Goal: Transaction & Acquisition: Purchase product/service

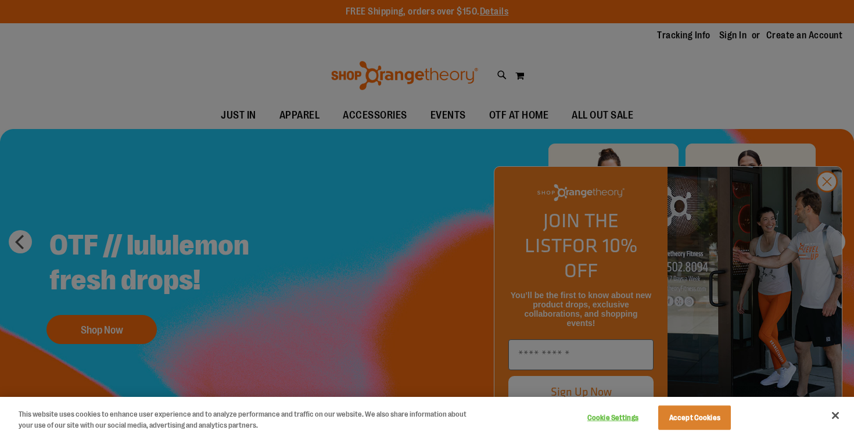
click at [545, 69] on div at bounding box center [427, 218] width 854 height 437
click at [698, 428] on button "Accept Cookies" at bounding box center [694, 417] width 73 height 24
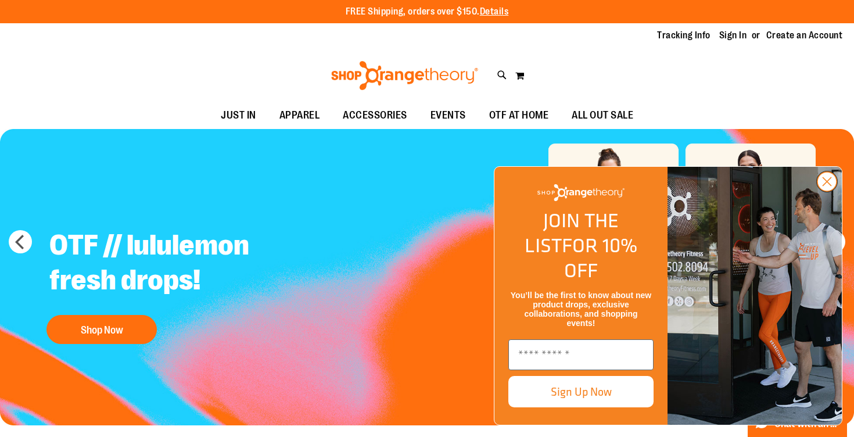
click at [833, 191] on circle "Close dialog" at bounding box center [826, 181] width 19 height 19
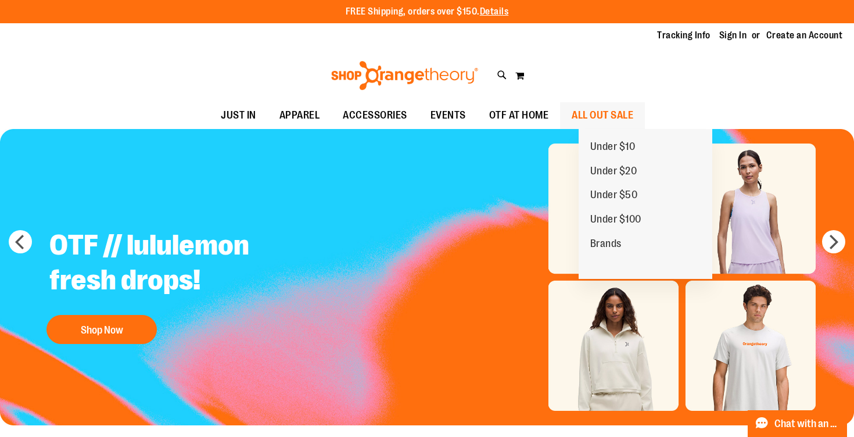
click at [633, 115] on span "ALL OUT SALE" at bounding box center [602, 115] width 62 height 26
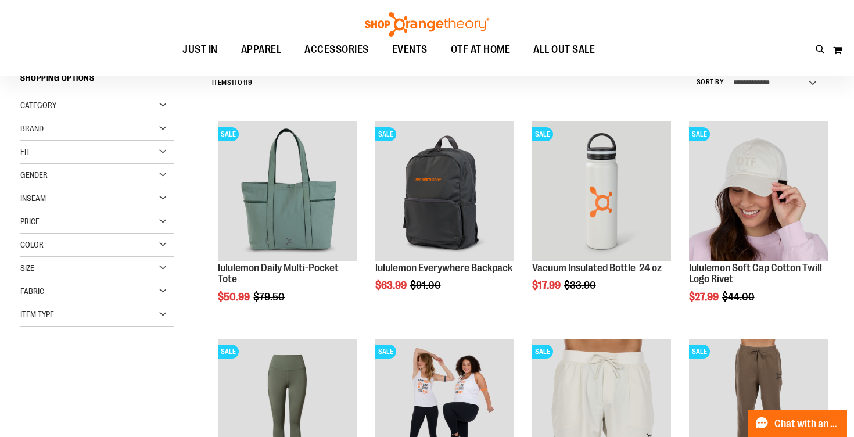
scroll to position [123, 0]
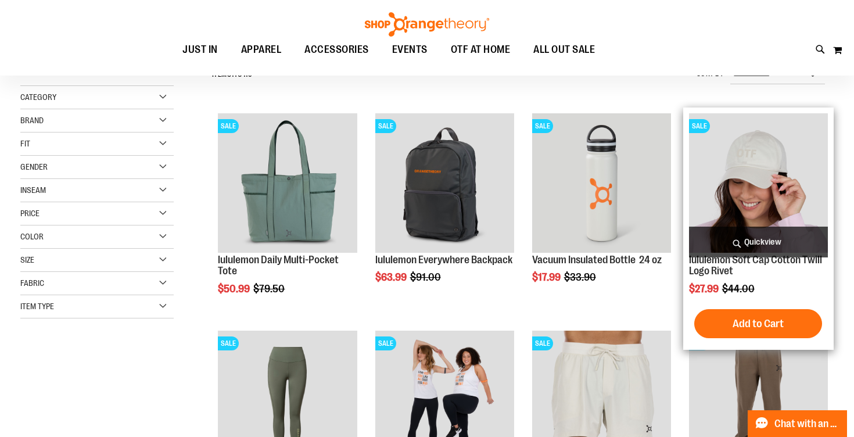
click at [732, 201] on img "product" at bounding box center [758, 182] width 139 height 139
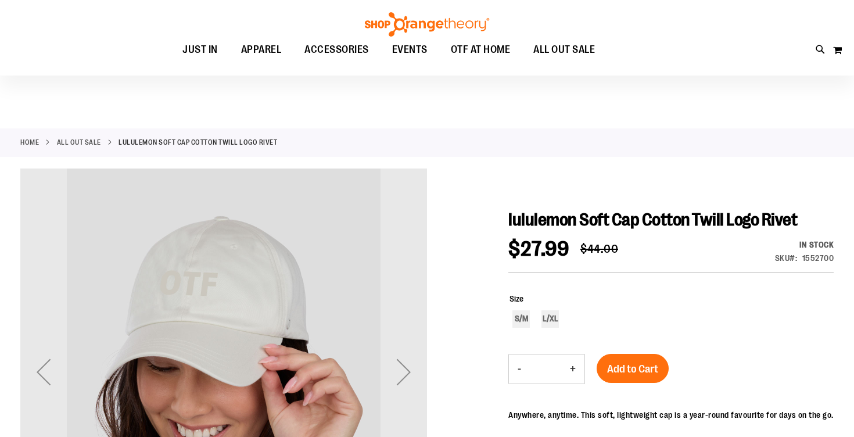
scroll to position [20, 0]
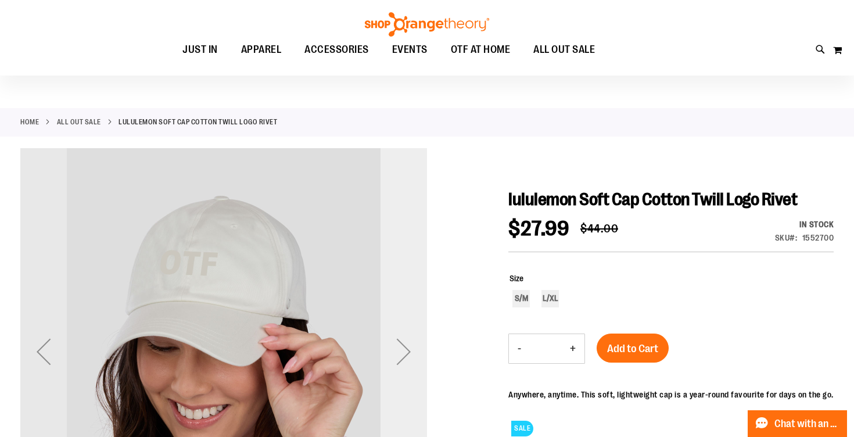
click at [403, 350] on div "Next" at bounding box center [403, 351] width 46 height 46
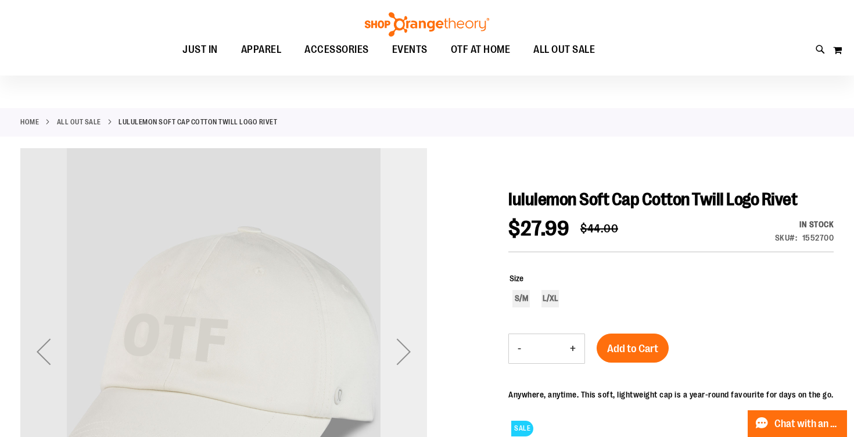
click at [403, 350] on div "Next" at bounding box center [403, 351] width 46 height 46
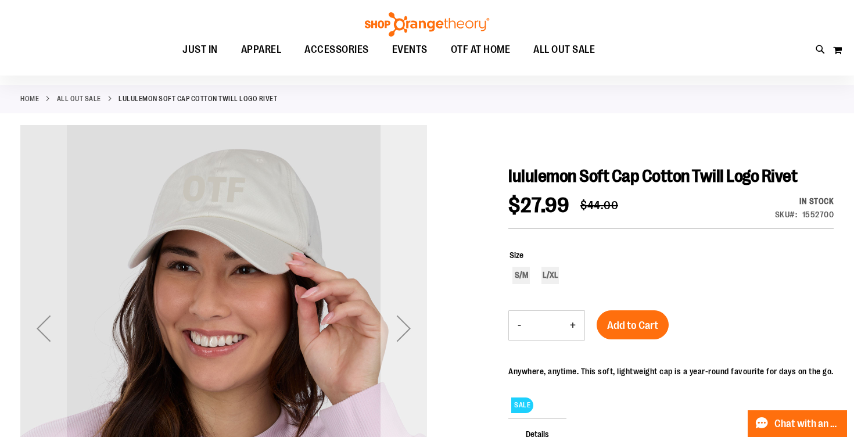
scroll to position [44, 0]
click at [401, 324] on div "Next" at bounding box center [403, 327] width 46 height 46
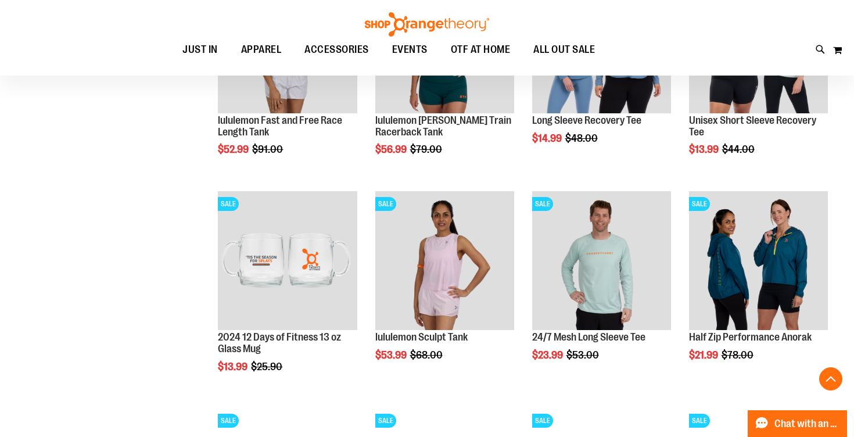
scroll to position [933, 0]
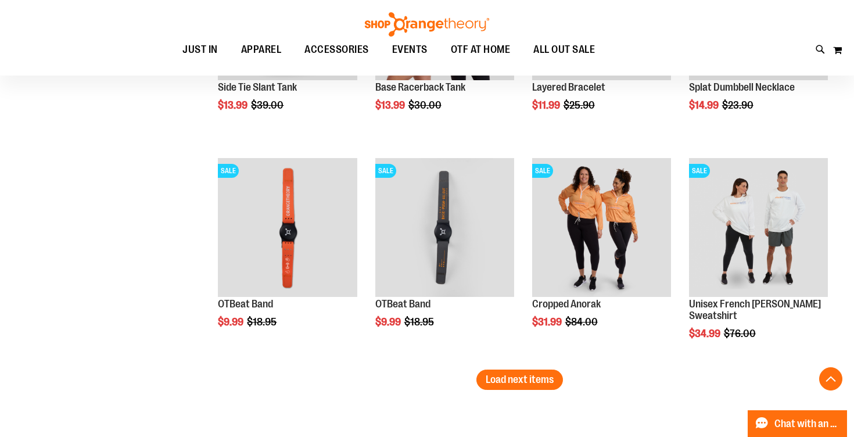
scroll to position [1818, 0]
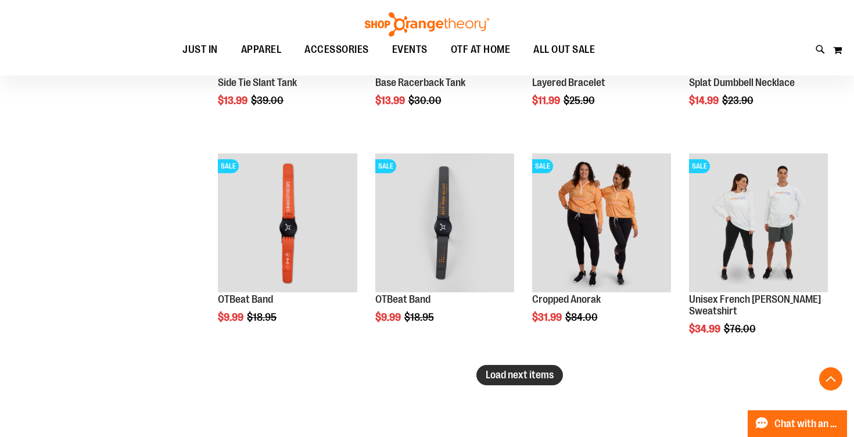
click at [494, 375] on span "Load next items" at bounding box center [519, 375] width 68 height 12
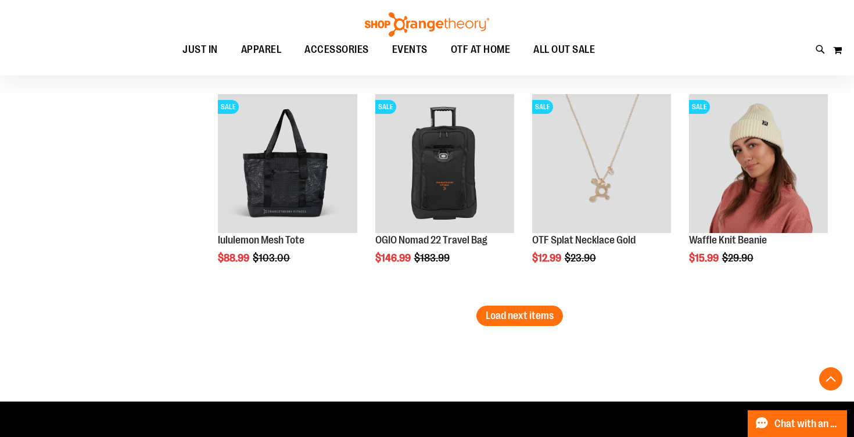
scroll to position [2578, 0]
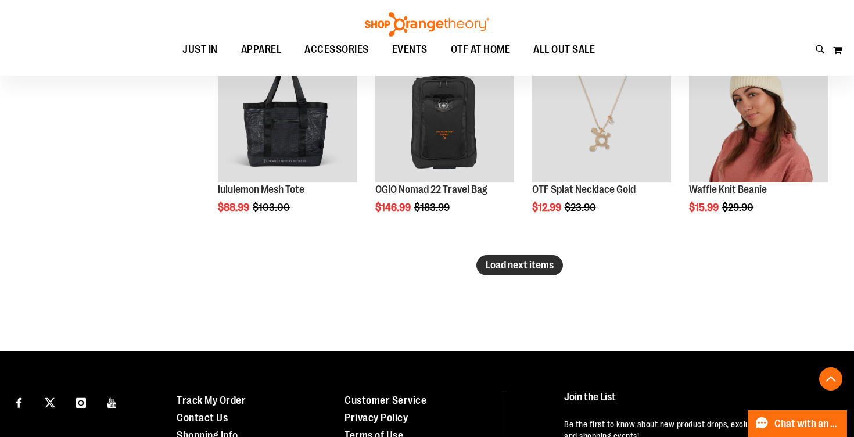
click at [510, 262] on span "Load next items" at bounding box center [519, 265] width 68 height 12
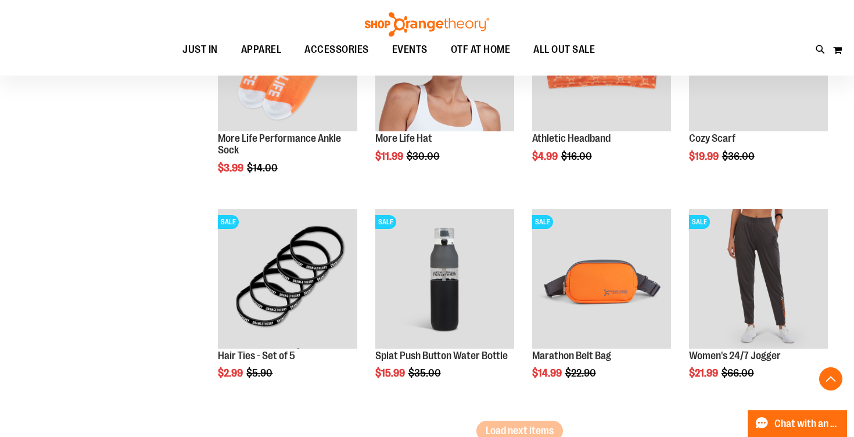
scroll to position [3159, 0]
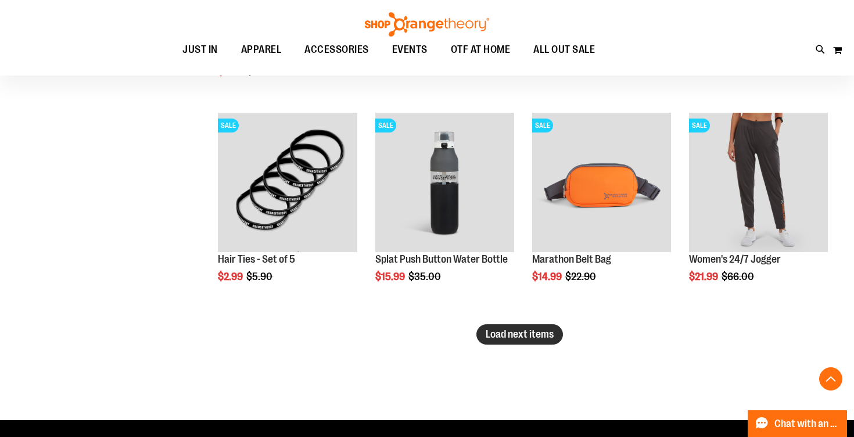
click at [502, 334] on span "Load next items" at bounding box center [519, 334] width 68 height 12
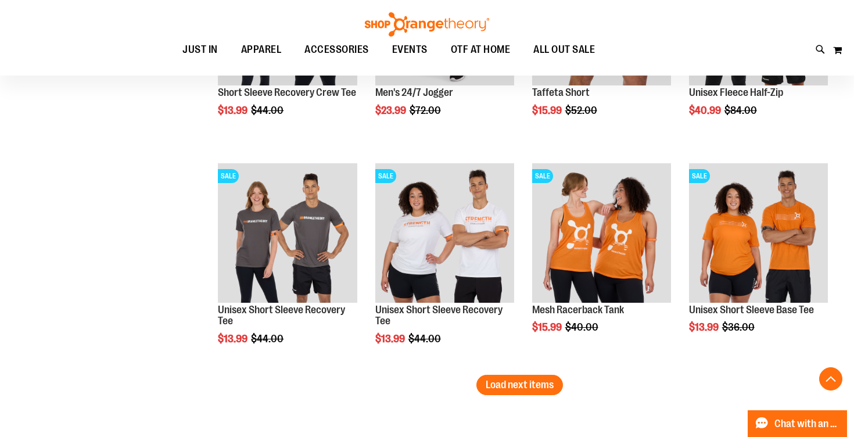
scroll to position [3766, 0]
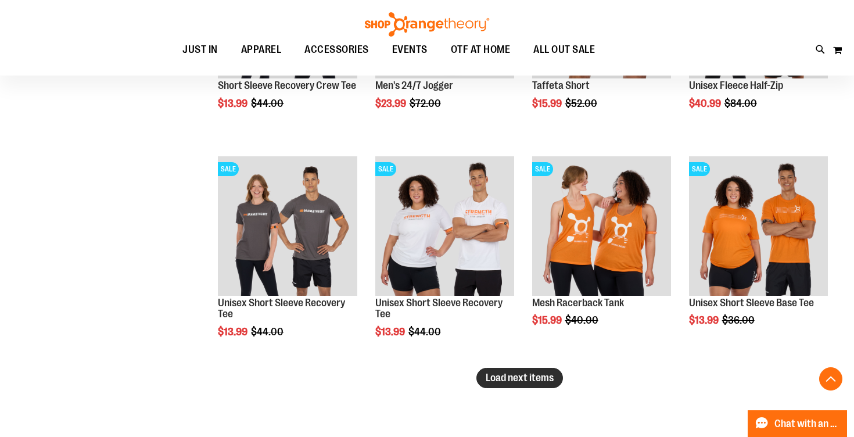
click at [521, 383] on button "Load next items" at bounding box center [519, 378] width 87 height 20
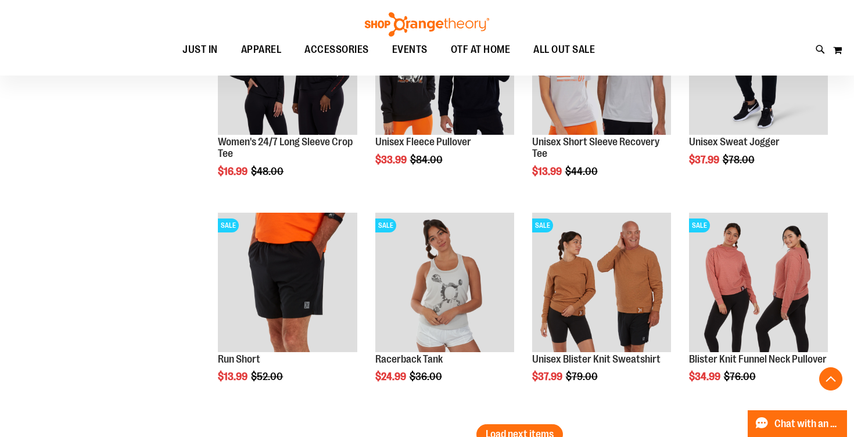
scroll to position [4470, 0]
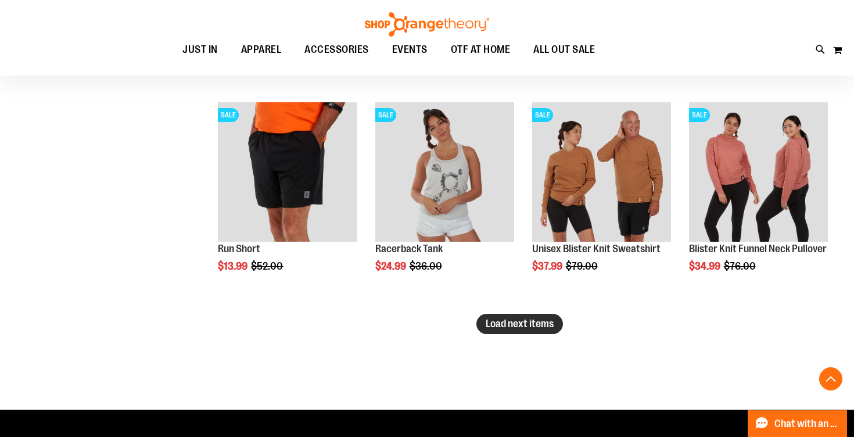
click at [544, 330] on button "Load next items" at bounding box center [519, 324] width 87 height 20
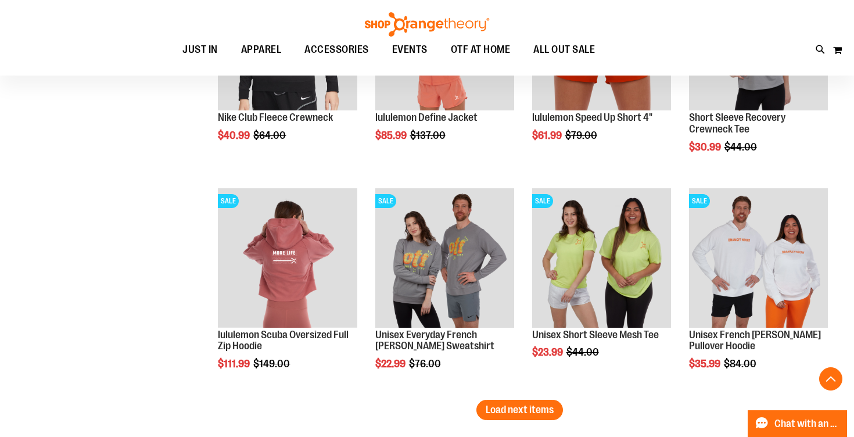
scroll to position [5037, 0]
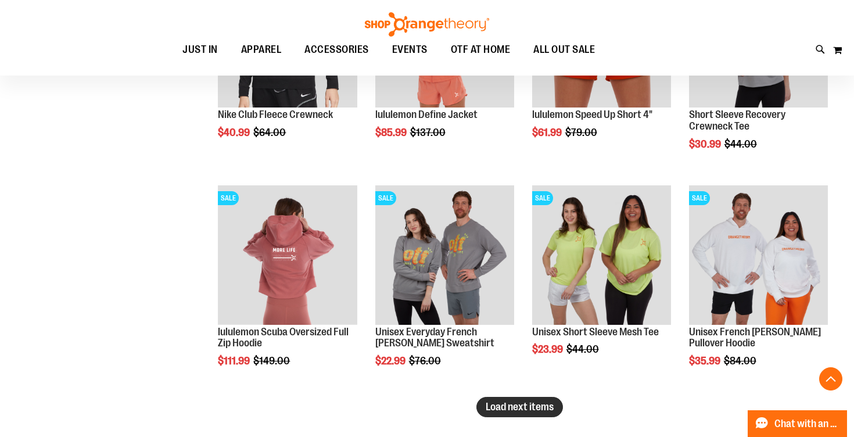
click at [521, 399] on button "Load next items" at bounding box center [519, 407] width 87 height 20
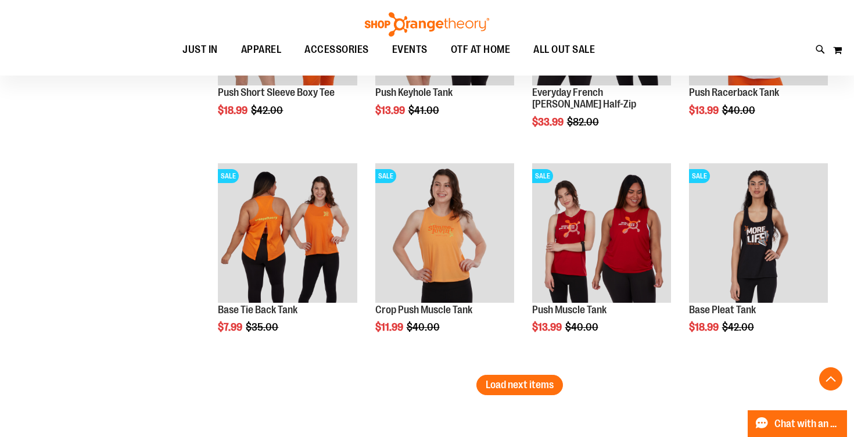
scroll to position [5711, 0]
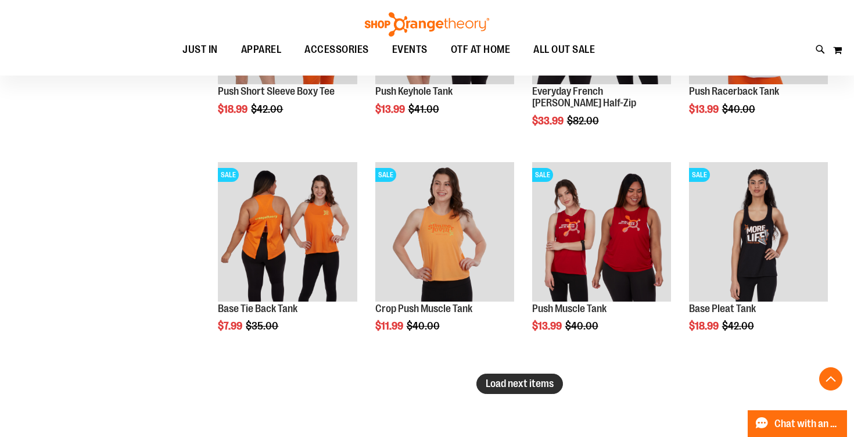
click at [542, 386] on span "Load next items" at bounding box center [519, 383] width 68 height 12
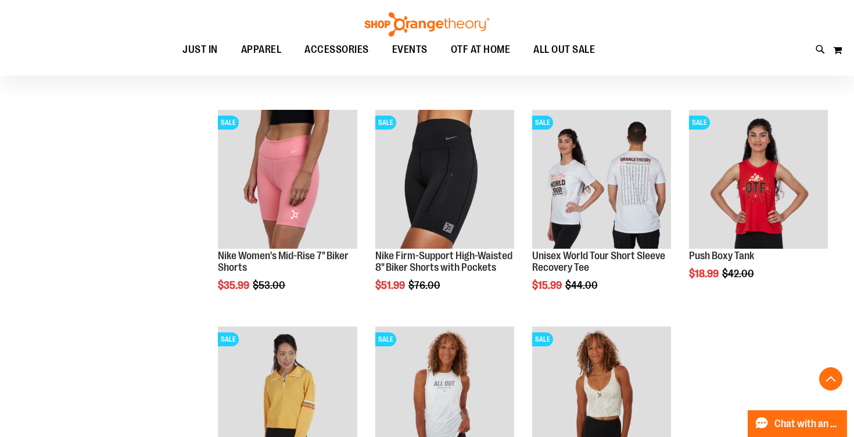
scroll to position [6348, 0]
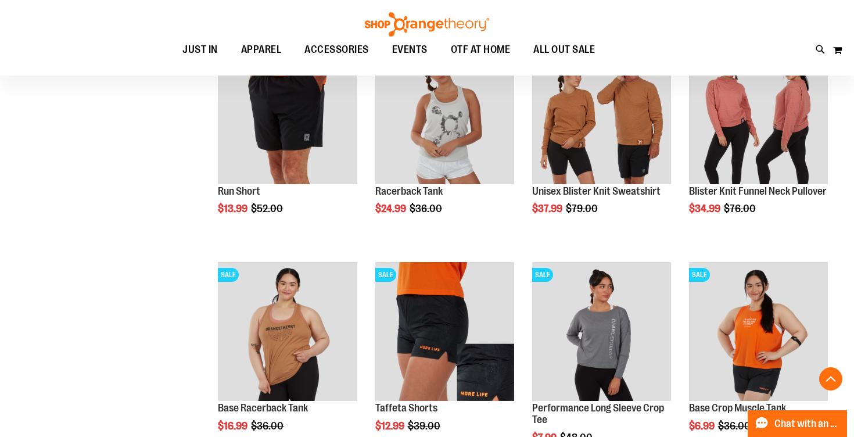
scroll to position [4264, 0]
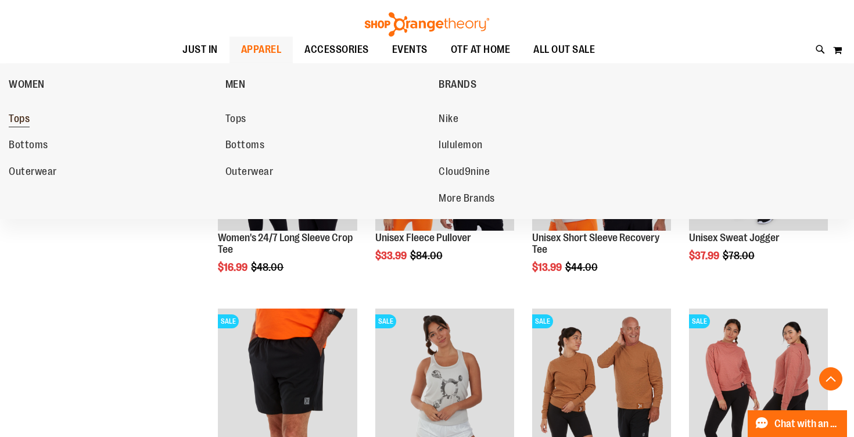
click at [21, 121] on span "Tops" at bounding box center [19, 120] width 21 height 15
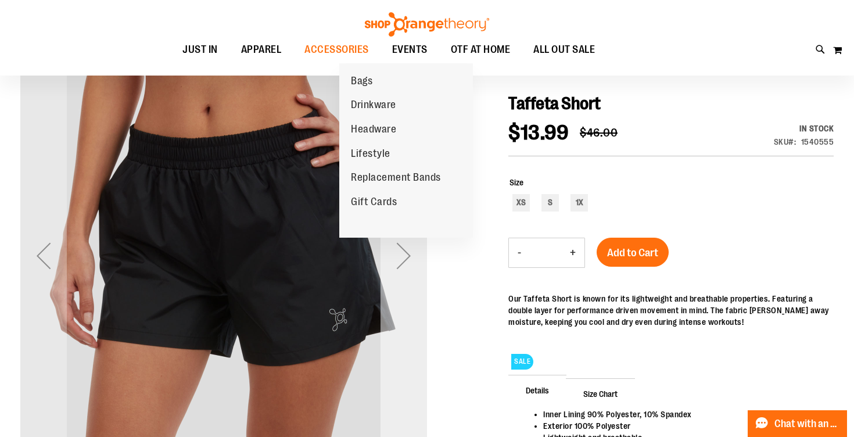
scroll to position [125, 0]
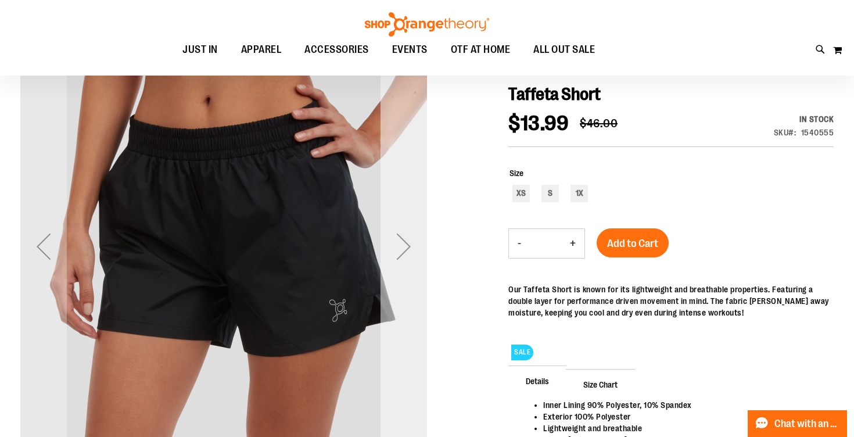
click at [408, 255] on div "Next" at bounding box center [403, 246] width 46 height 46
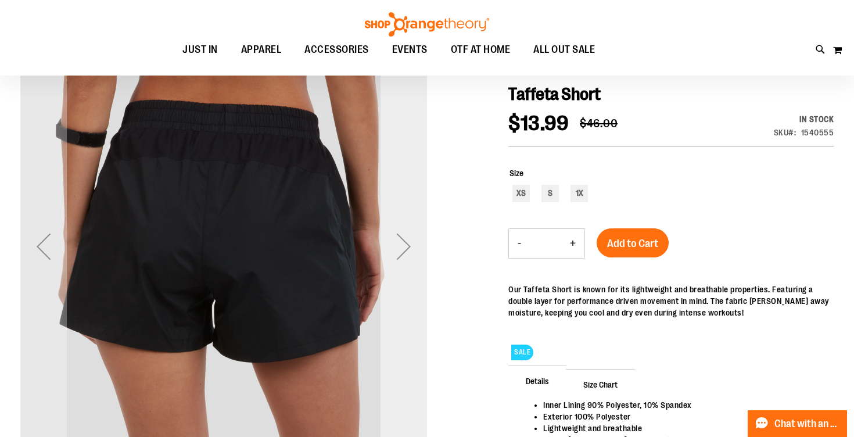
click at [409, 255] on div "Next" at bounding box center [403, 246] width 46 height 46
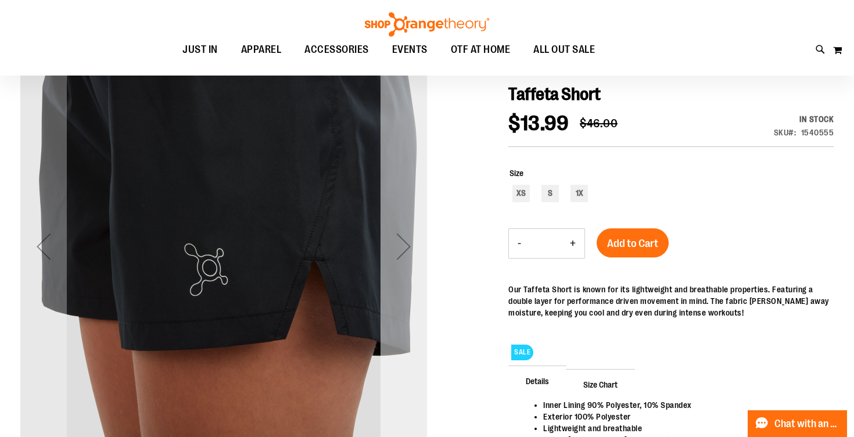
click at [409, 254] on div "Next" at bounding box center [403, 246] width 46 height 46
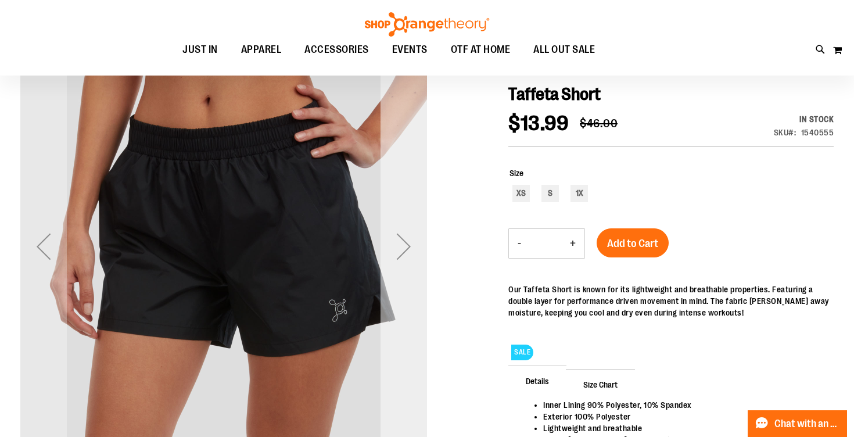
click at [409, 254] on div "Next" at bounding box center [403, 246] width 46 height 46
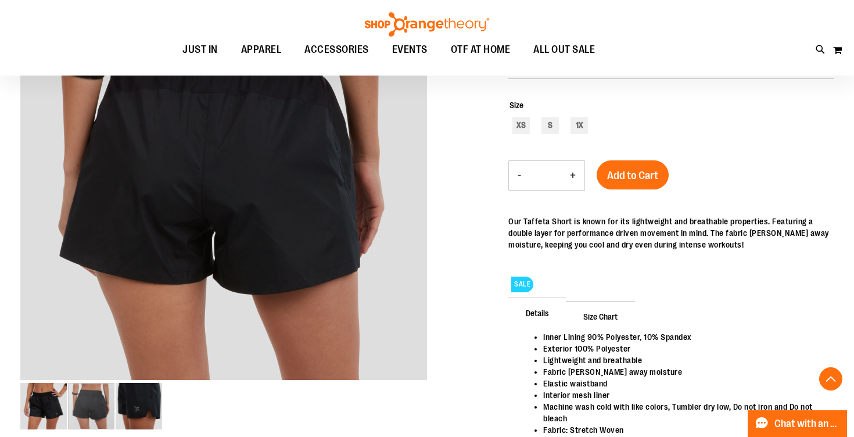
scroll to position [247, 0]
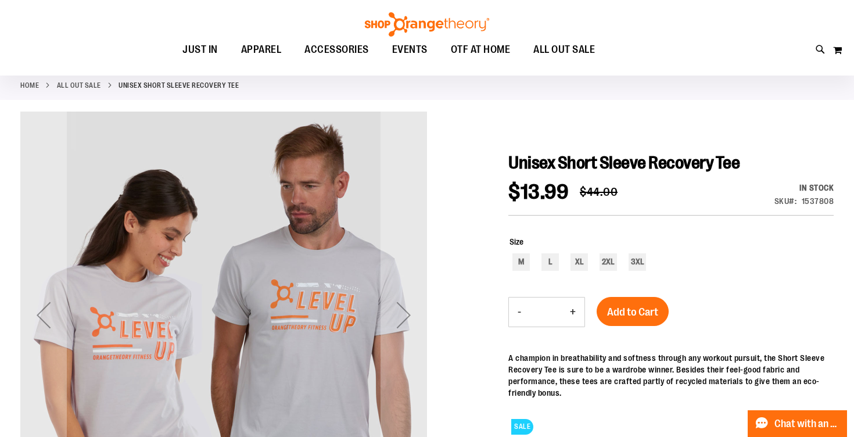
scroll to position [154, 0]
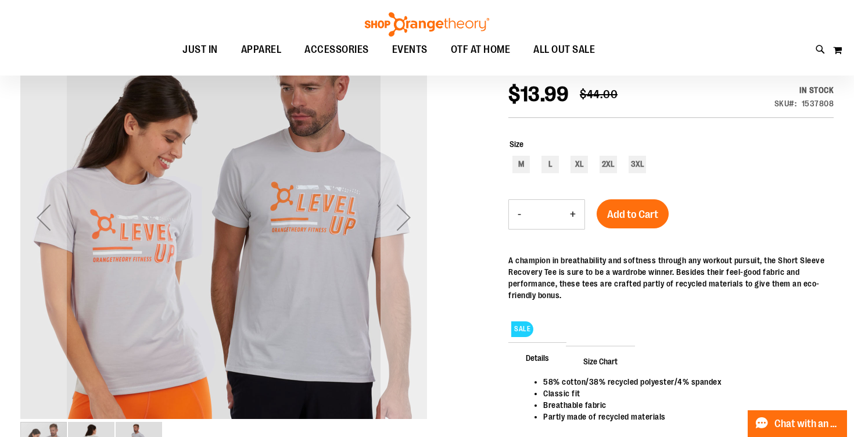
click at [402, 224] on div "Next" at bounding box center [403, 217] width 46 height 46
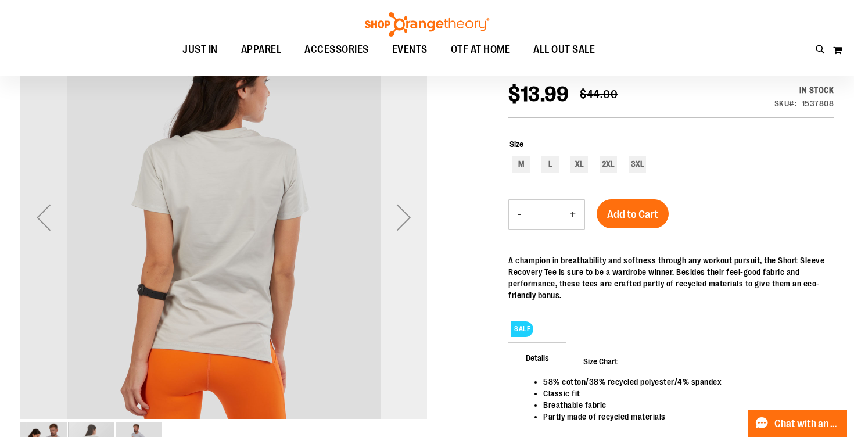
click at [402, 224] on div "Next" at bounding box center [403, 217] width 46 height 46
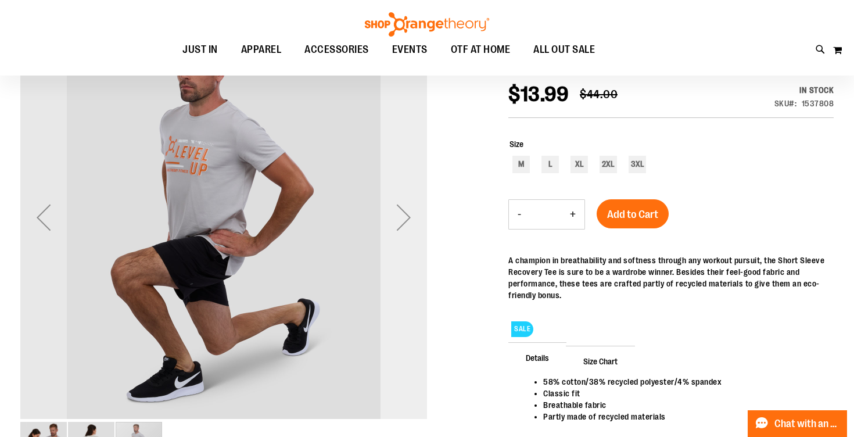
click at [402, 224] on div "Next" at bounding box center [403, 217] width 46 height 46
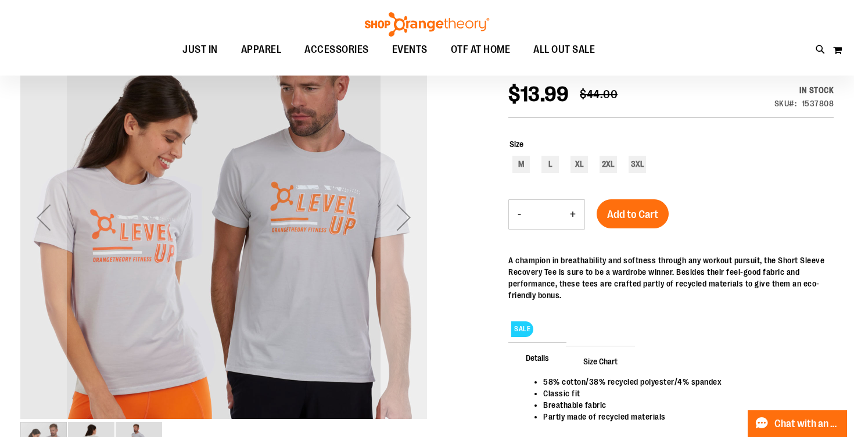
click at [402, 224] on div "Next" at bounding box center [403, 217] width 46 height 46
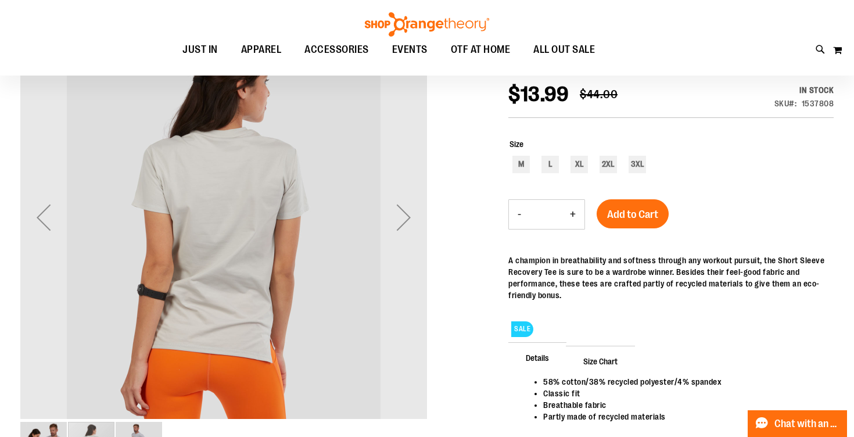
scroll to position [0, 0]
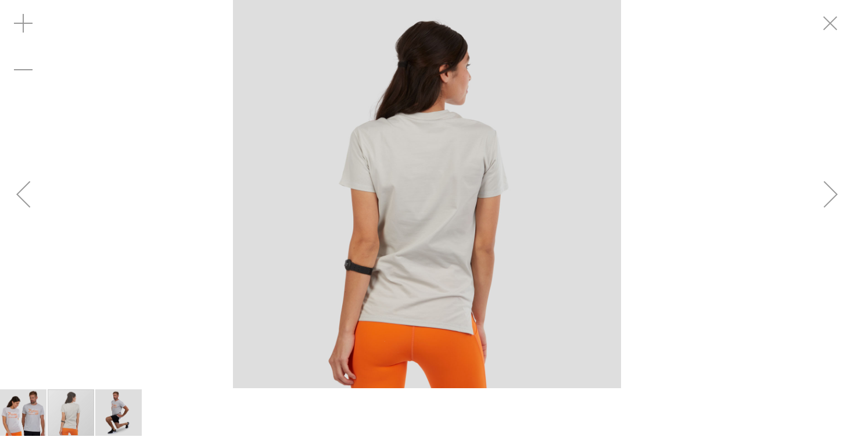
click at [390, 174] on img "carousel" at bounding box center [427, 194] width 388 height 388
click at [125, 404] on img "image 3 of 3" at bounding box center [118, 412] width 46 height 46
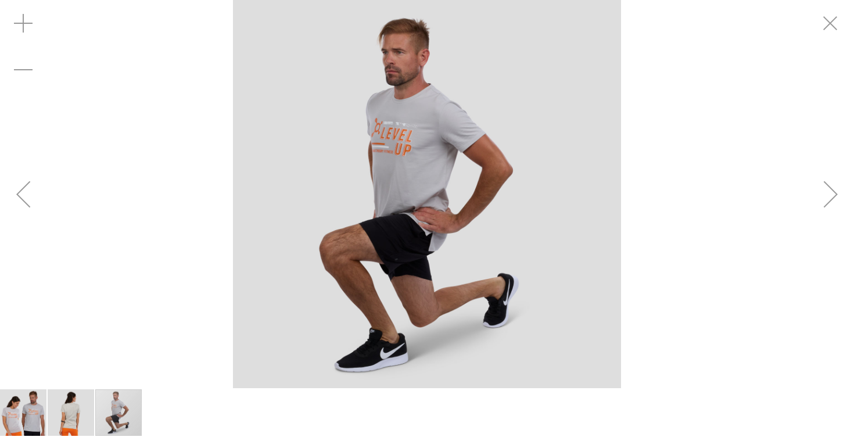
click at [77, 413] on img "image 2 of 3" at bounding box center [71, 412] width 46 height 46
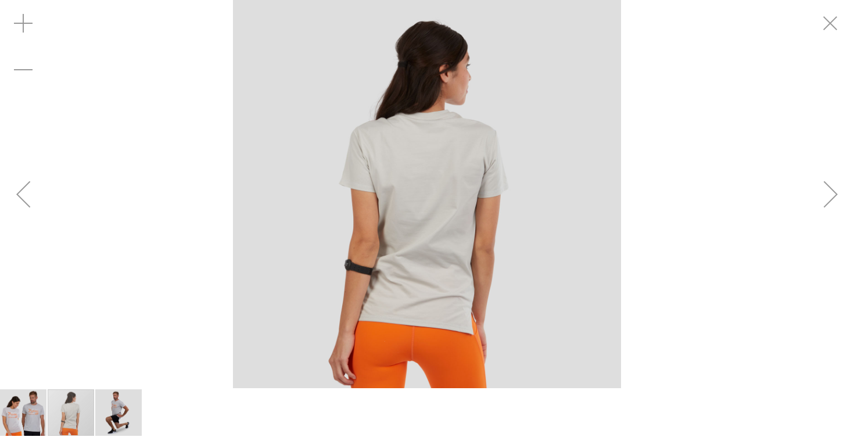
click at [124, 409] on img "image 3 of 3" at bounding box center [118, 412] width 46 height 46
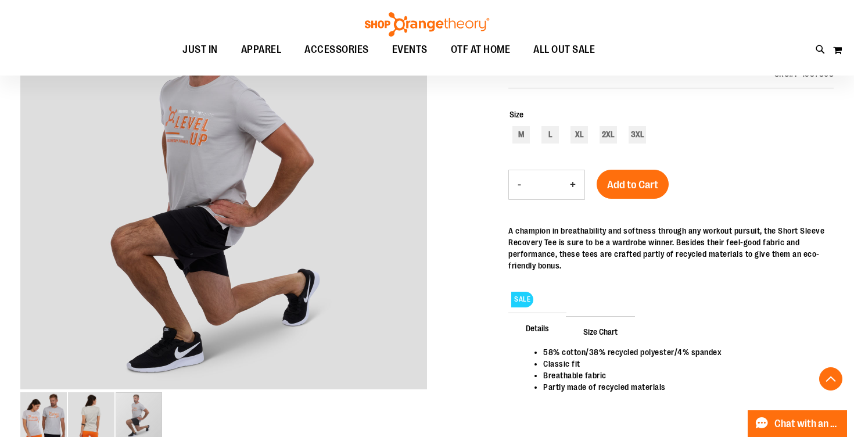
scroll to position [210, 0]
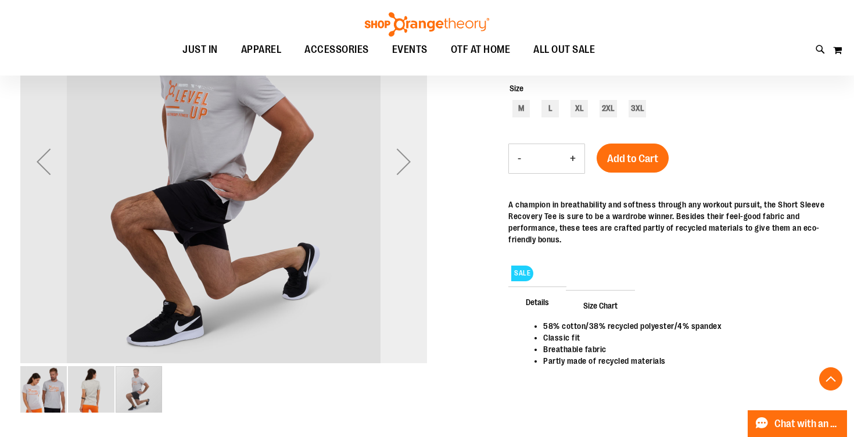
click at [402, 194] on div "Next" at bounding box center [403, 161] width 46 height 406
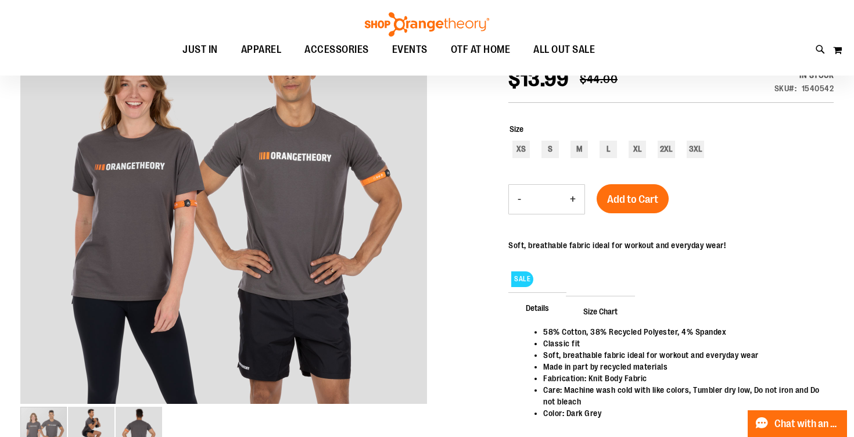
scroll to position [171, 0]
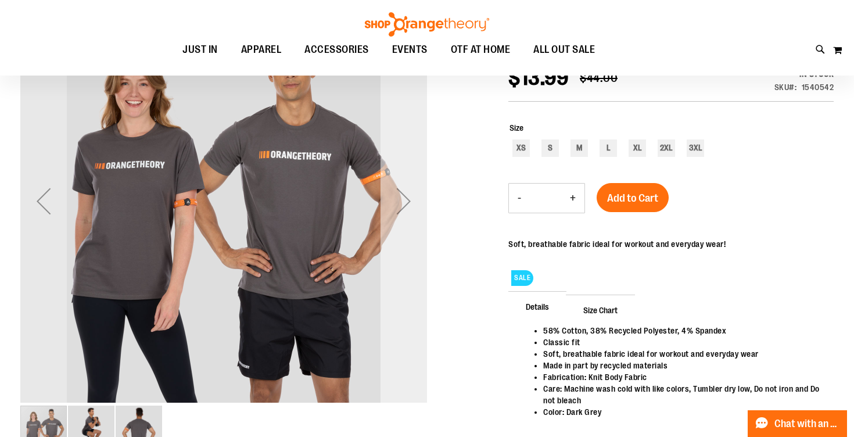
click at [418, 195] on div "Next" at bounding box center [403, 201] width 46 height 46
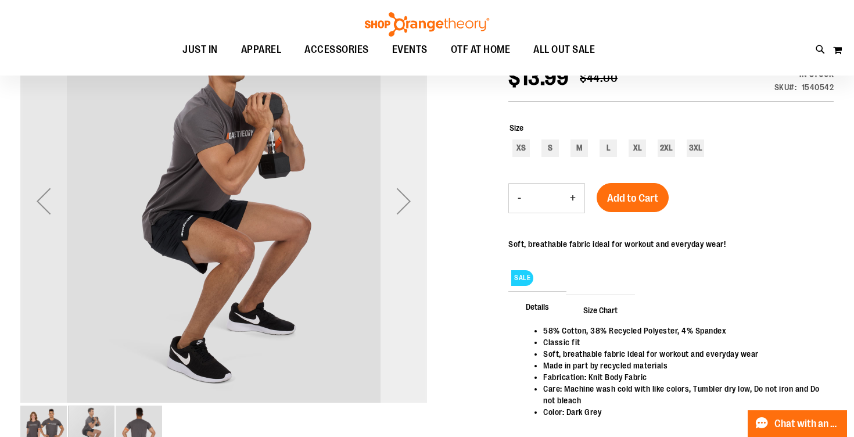
click at [418, 195] on div "Next" at bounding box center [403, 201] width 46 height 46
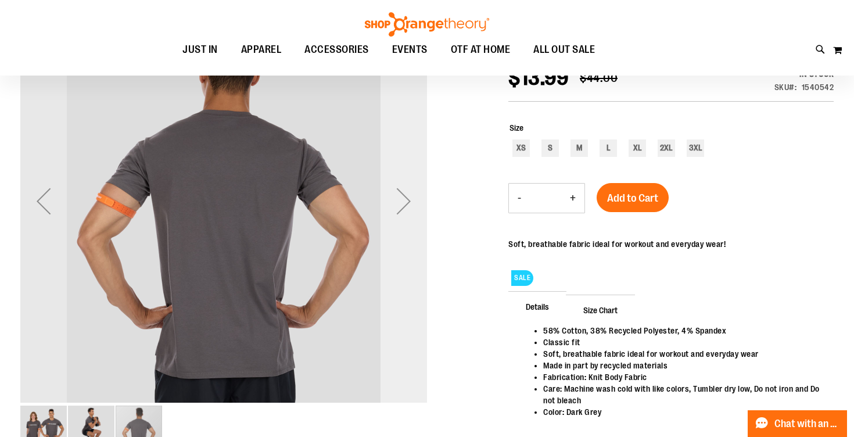
click at [418, 195] on div "Next" at bounding box center [403, 201] width 46 height 46
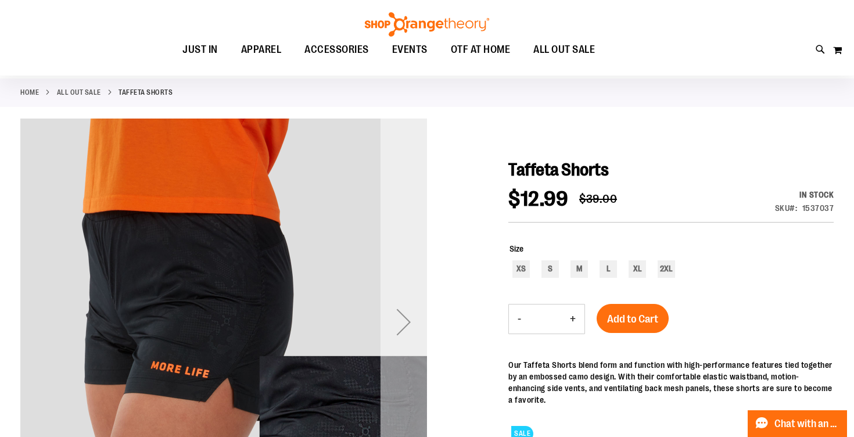
scroll to position [87, 0]
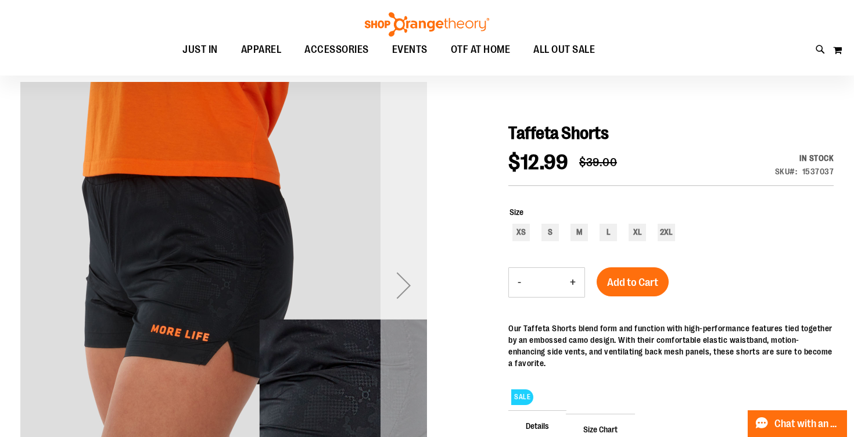
click at [413, 226] on div "Next" at bounding box center [403, 285] width 46 height 406
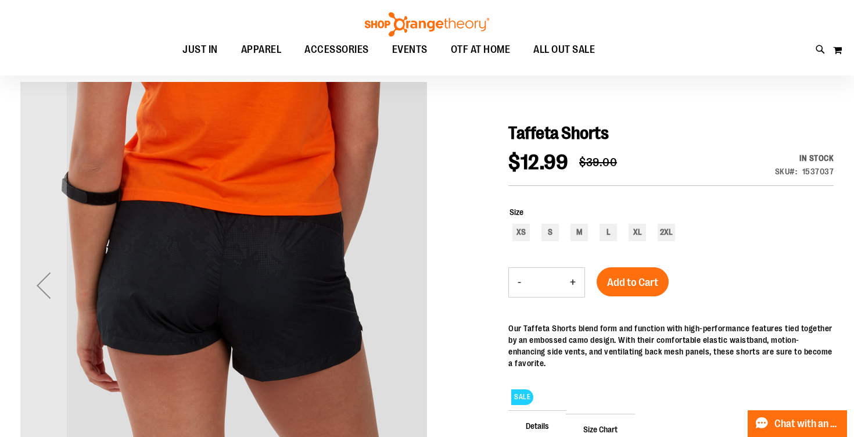
scroll to position [0, 0]
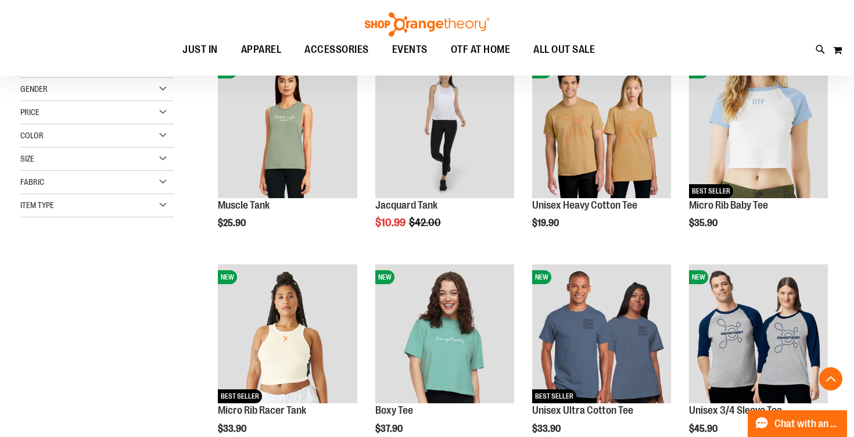
scroll to position [177, 0]
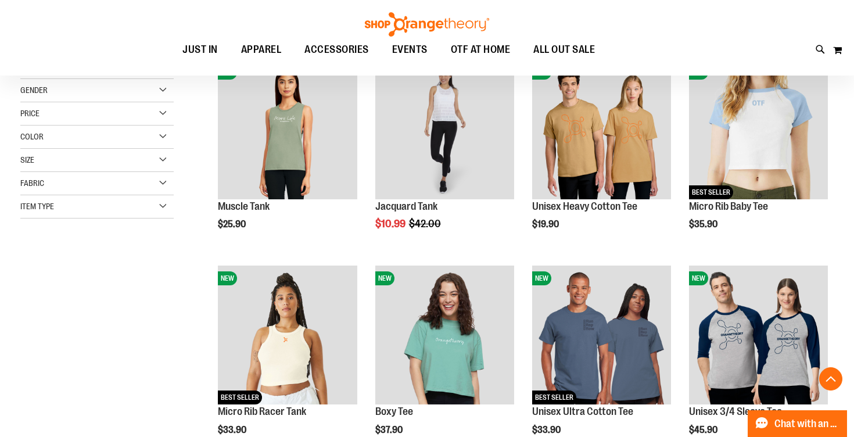
click at [152, 176] on div "Fabric" at bounding box center [96, 183] width 153 height 23
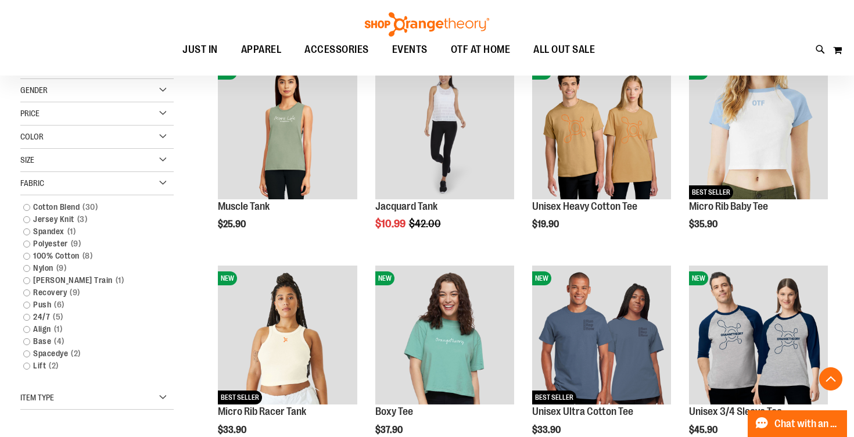
click at [152, 176] on div "Fabric" at bounding box center [96, 183] width 153 height 23
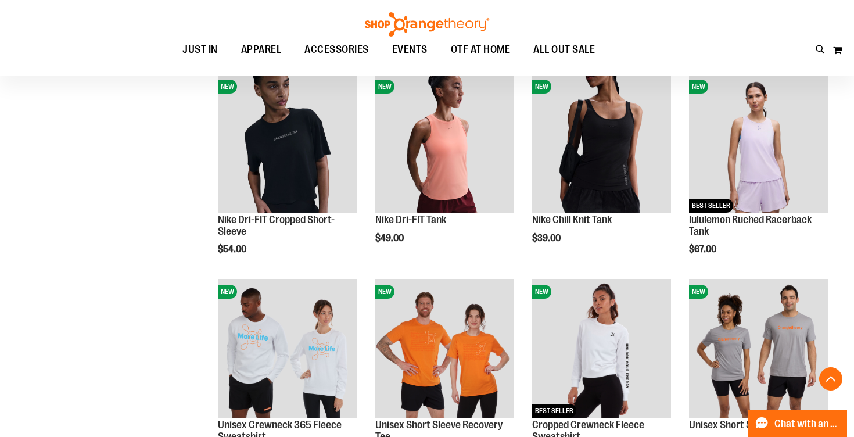
scroll to position [582, 0]
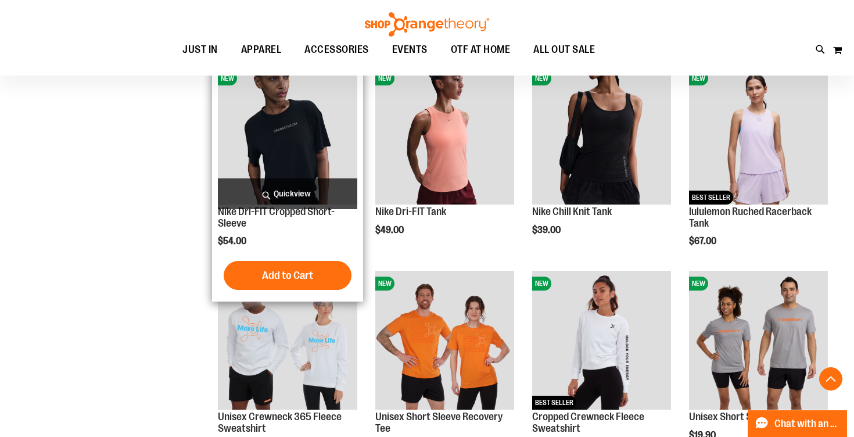
click at [274, 183] on span "Quickview" at bounding box center [287, 193] width 139 height 31
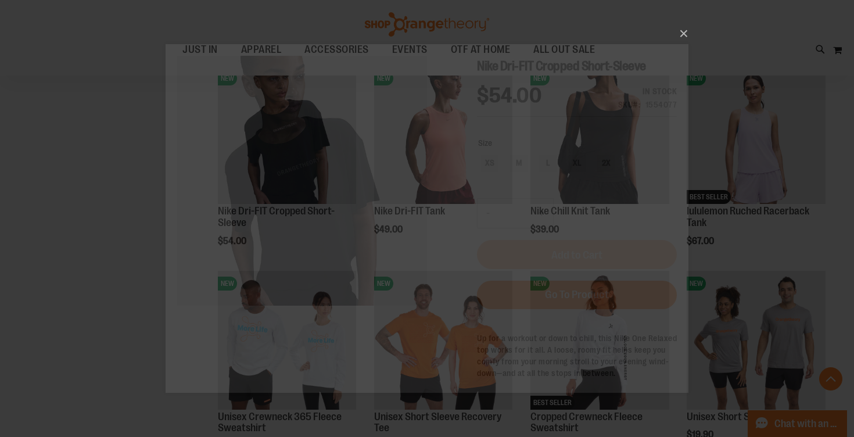
scroll to position [0, 0]
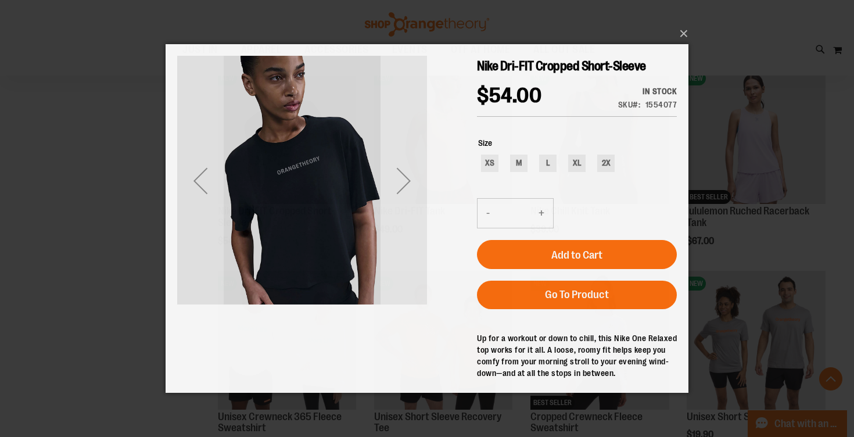
click at [416, 175] on div "Next" at bounding box center [403, 180] width 46 height 46
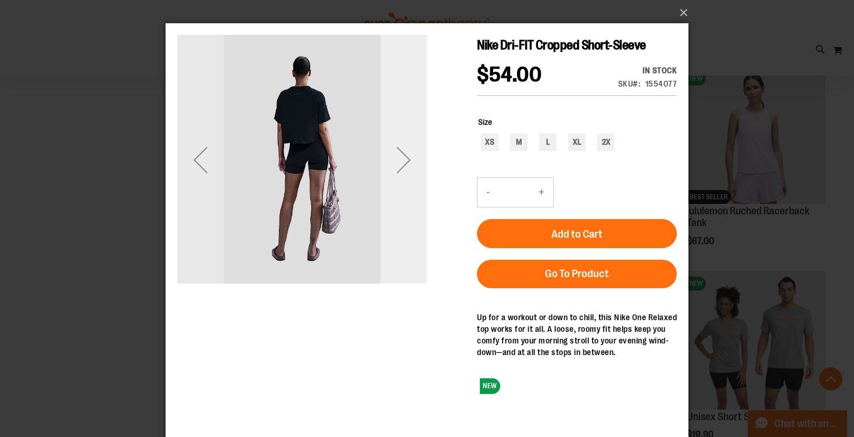
click at [415, 175] on div "Next" at bounding box center [403, 159] width 46 height 46
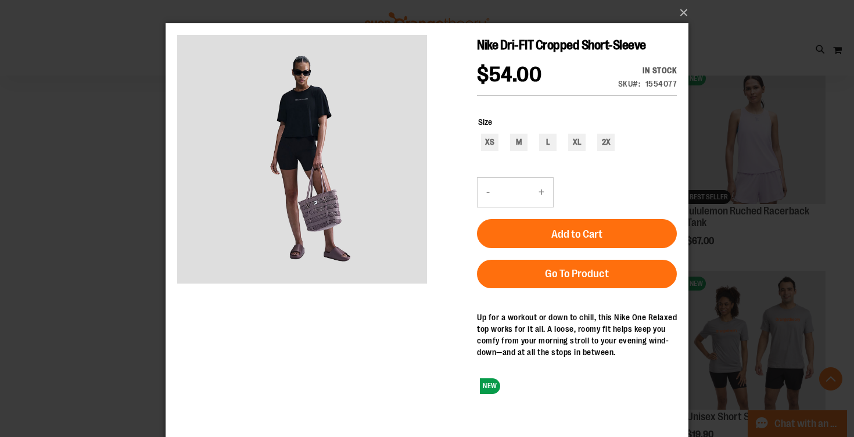
click at [132, 206] on div "×" at bounding box center [427, 218] width 854 height 437
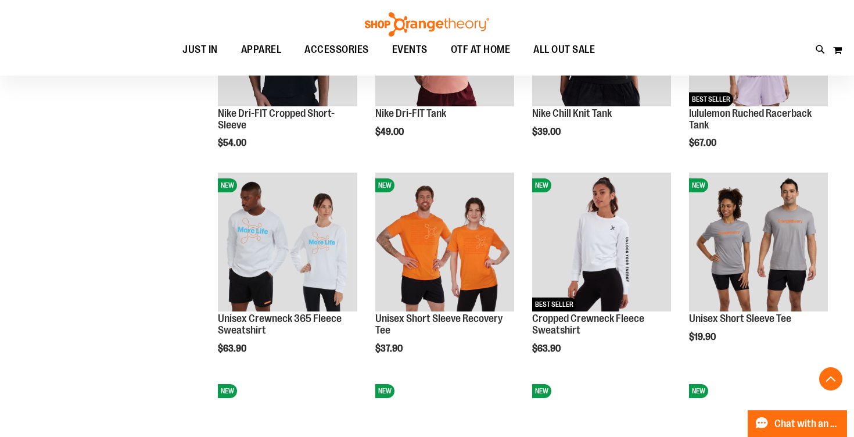
scroll to position [681, 0]
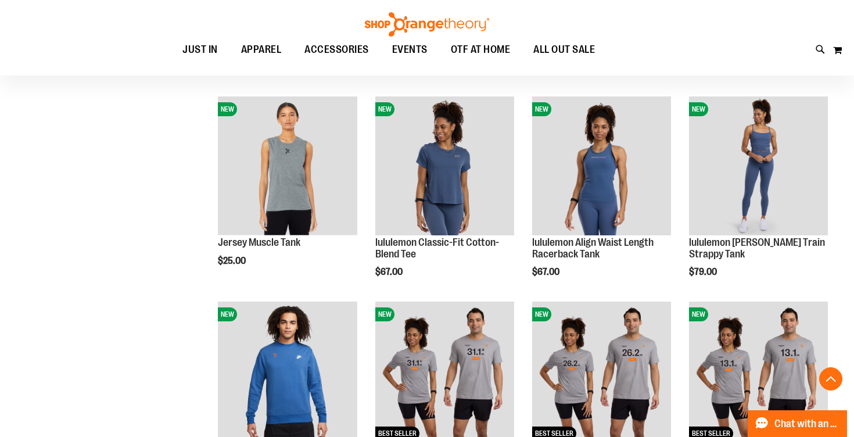
scroll to position [941, 0]
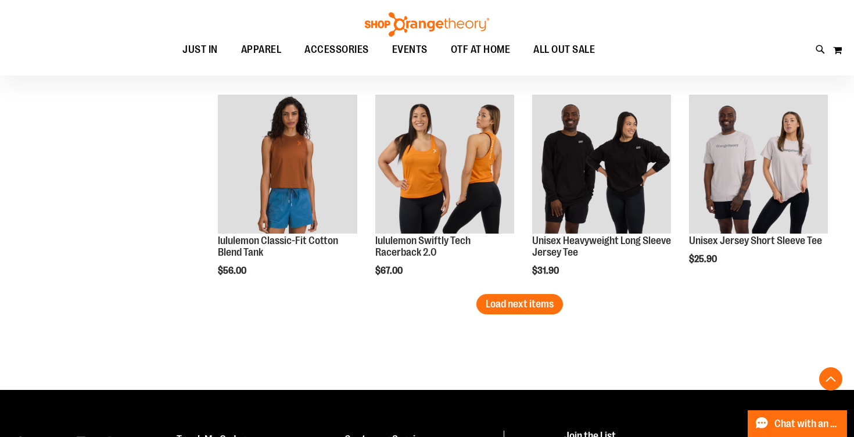
scroll to position [1793, 0]
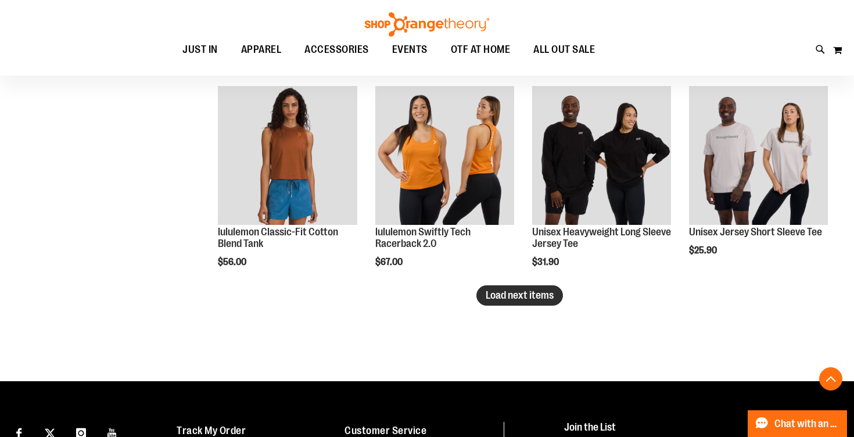
click at [553, 298] on span "Load next items" at bounding box center [519, 295] width 68 height 12
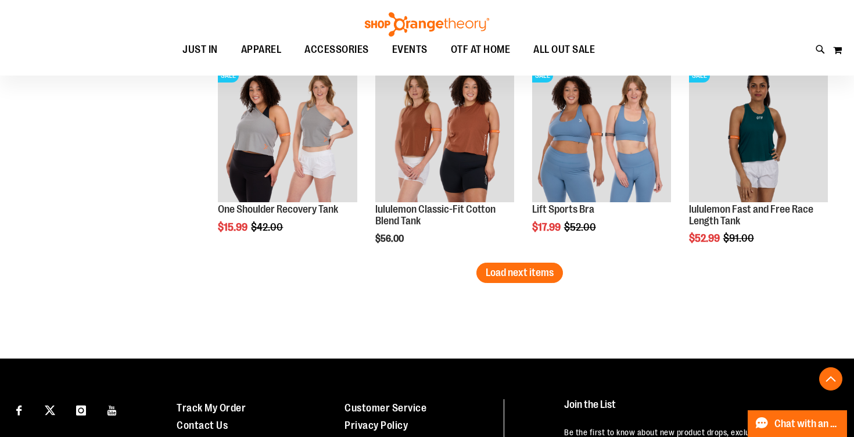
scroll to position [2435, 0]
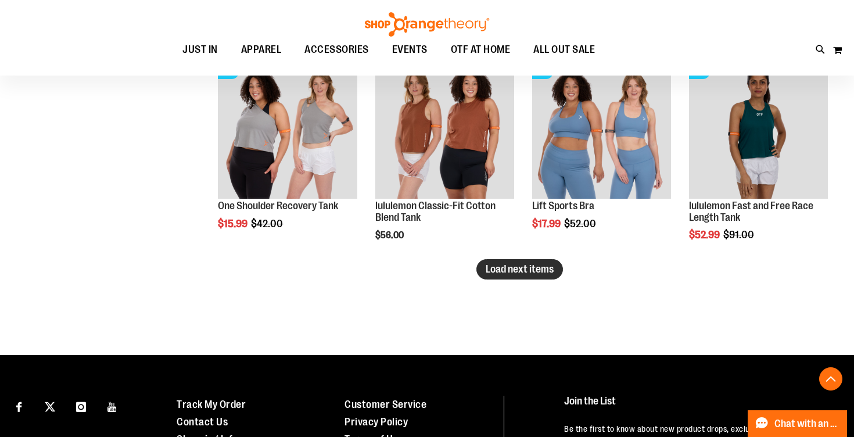
click at [553, 271] on span "Load next items" at bounding box center [519, 269] width 68 height 12
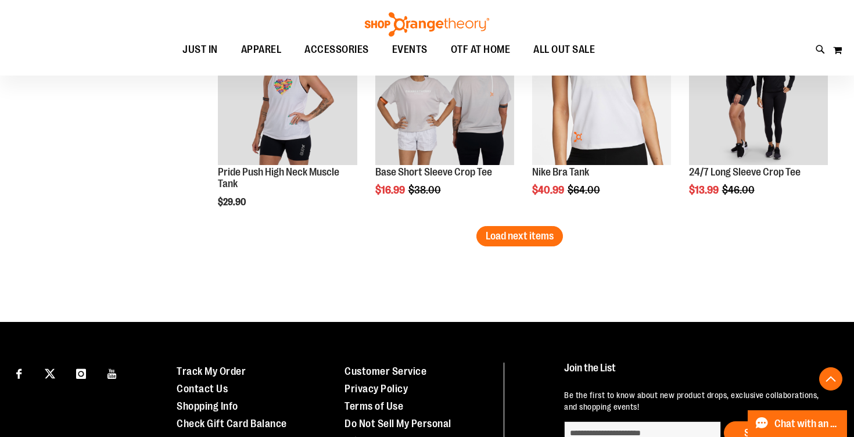
scroll to position [3104, 0]
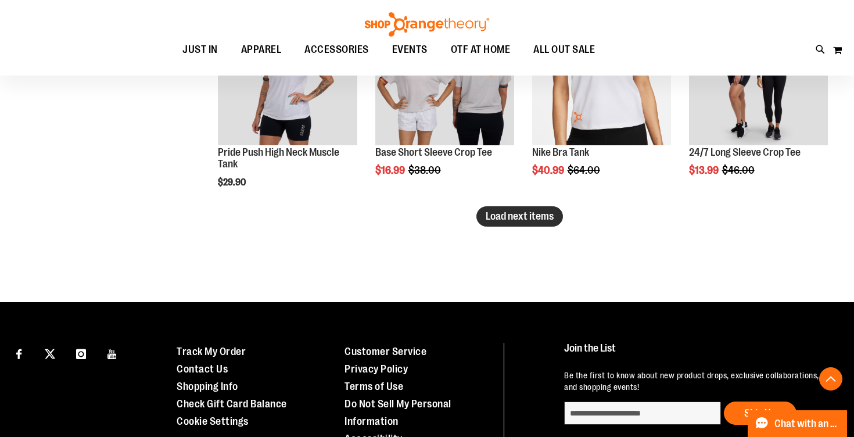
click at [492, 218] on span "Load next items" at bounding box center [519, 216] width 68 height 12
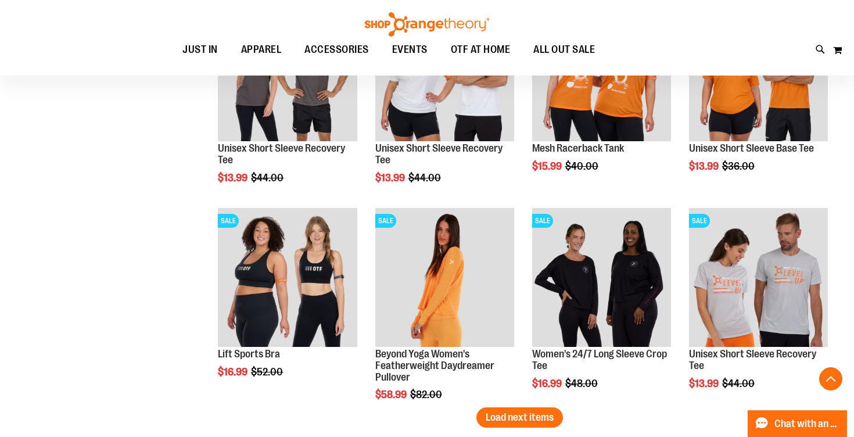
scroll to position [3660, 0]
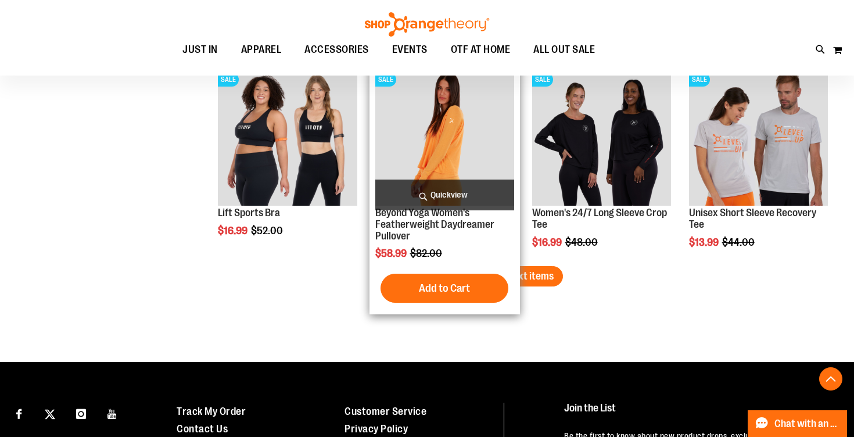
click at [514, 282] on div "SALE Beyond Yoga Women's Featherweight Daydreamer Pullover $58.99 Regular Price…" at bounding box center [444, 188] width 150 height 254
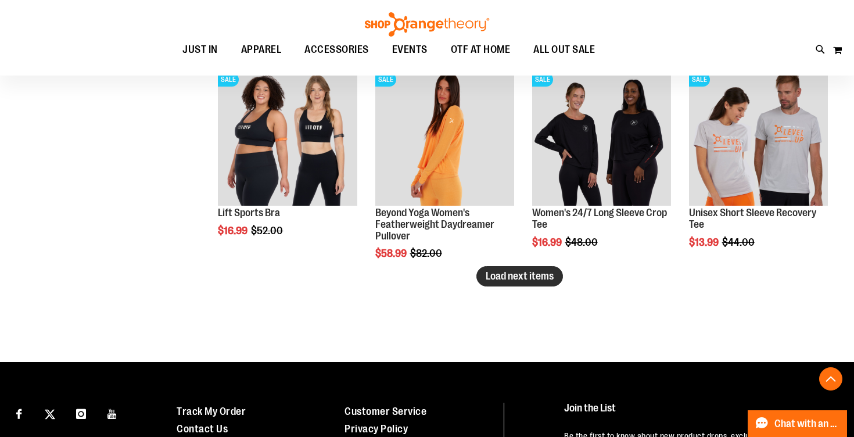
click at [553, 276] on span "Load next items" at bounding box center [519, 276] width 68 height 12
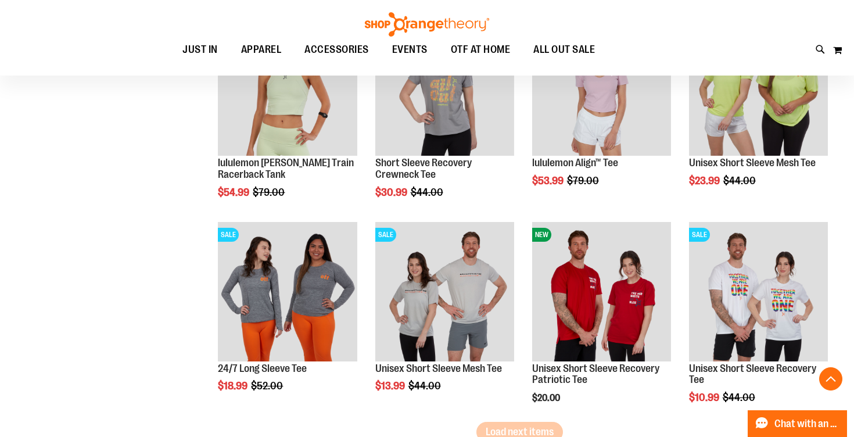
scroll to position [4159, 0]
